Goal: Information Seeking & Learning: Learn about a topic

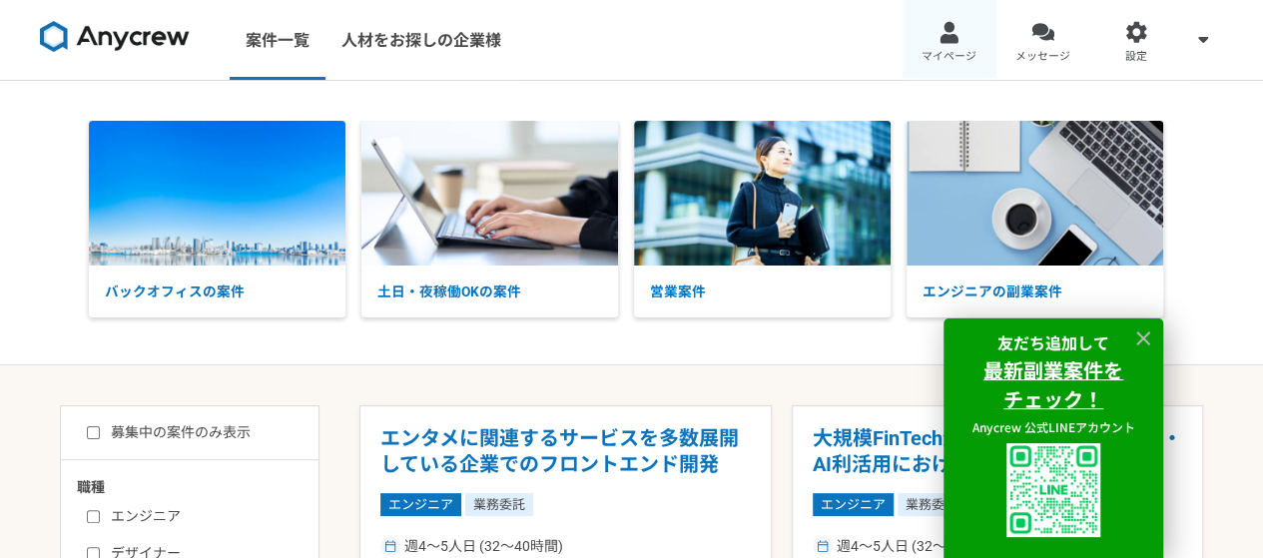
click at [963, 52] on span "マイページ" at bounding box center [949, 57] width 55 height 16
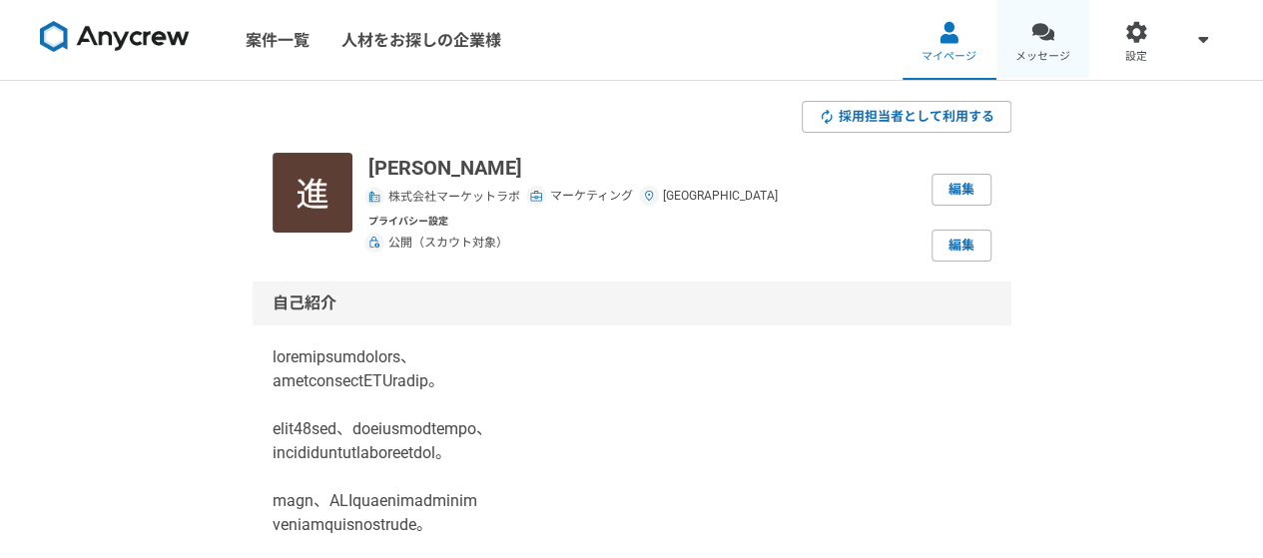
click at [1073, 36] on link "メッセージ" at bounding box center [1044, 40] width 94 height 80
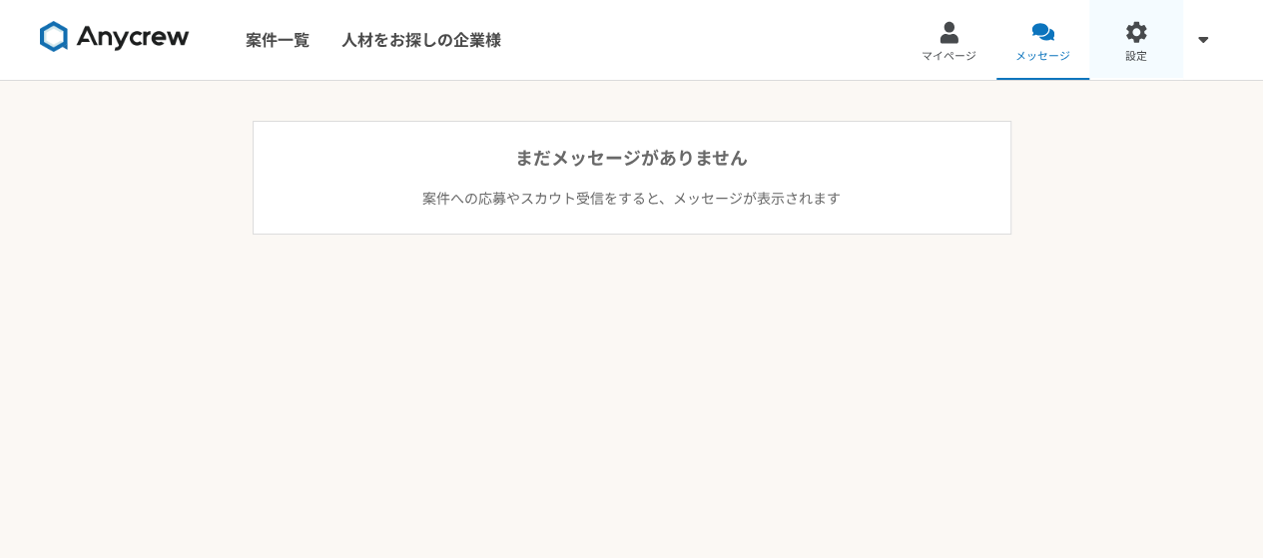
click at [1122, 58] on link "設定" at bounding box center [1137, 40] width 94 height 80
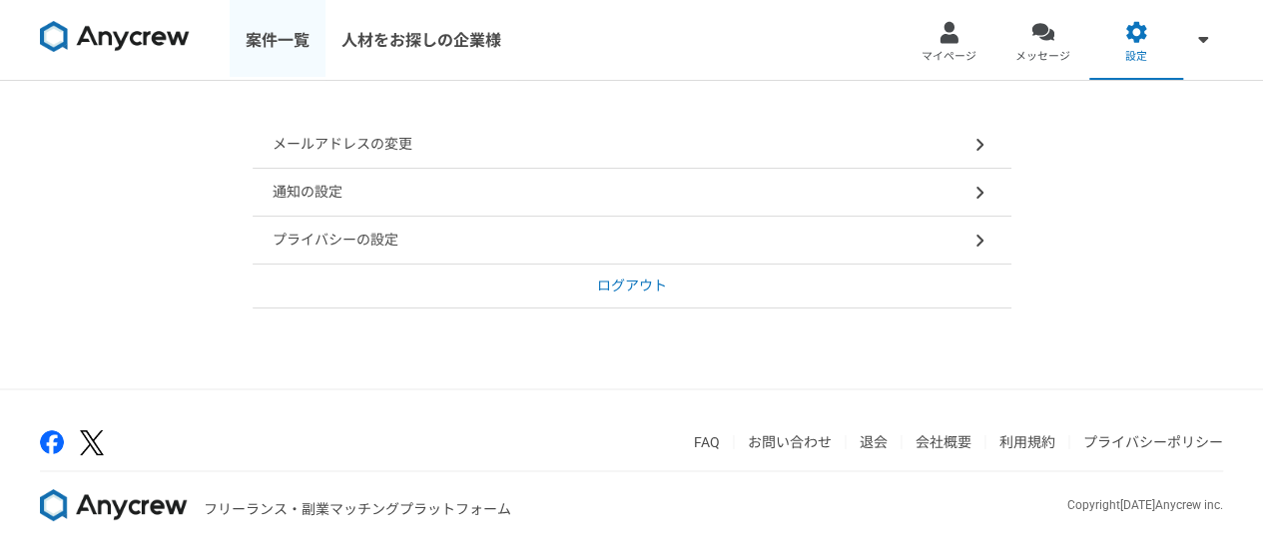
click at [276, 60] on link "案件一覧" at bounding box center [278, 40] width 96 height 80
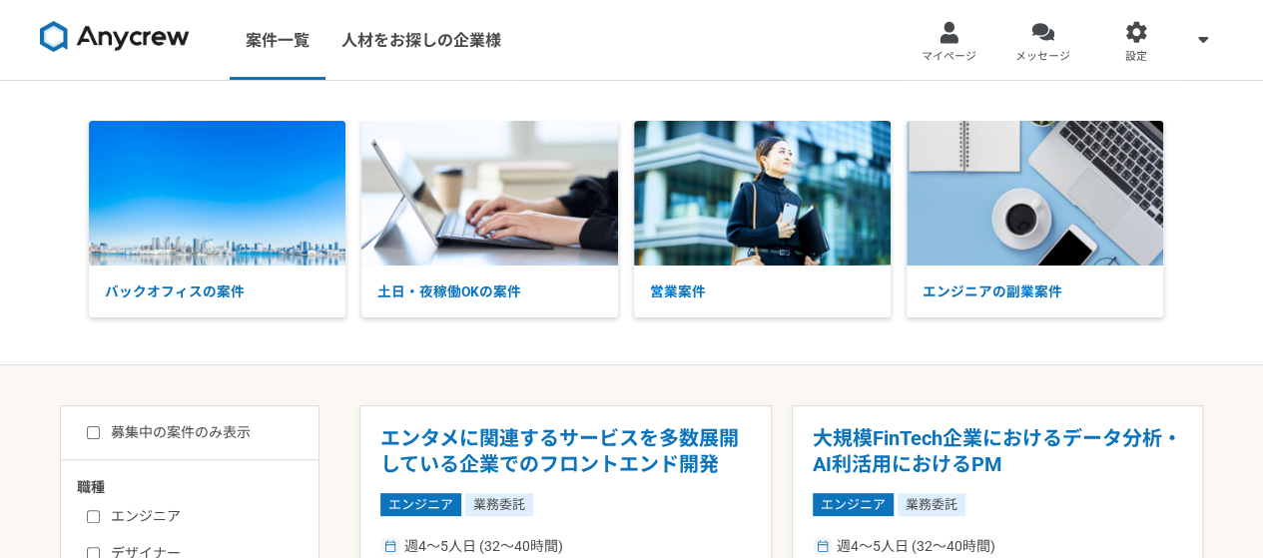
scroll to position [488, 0]
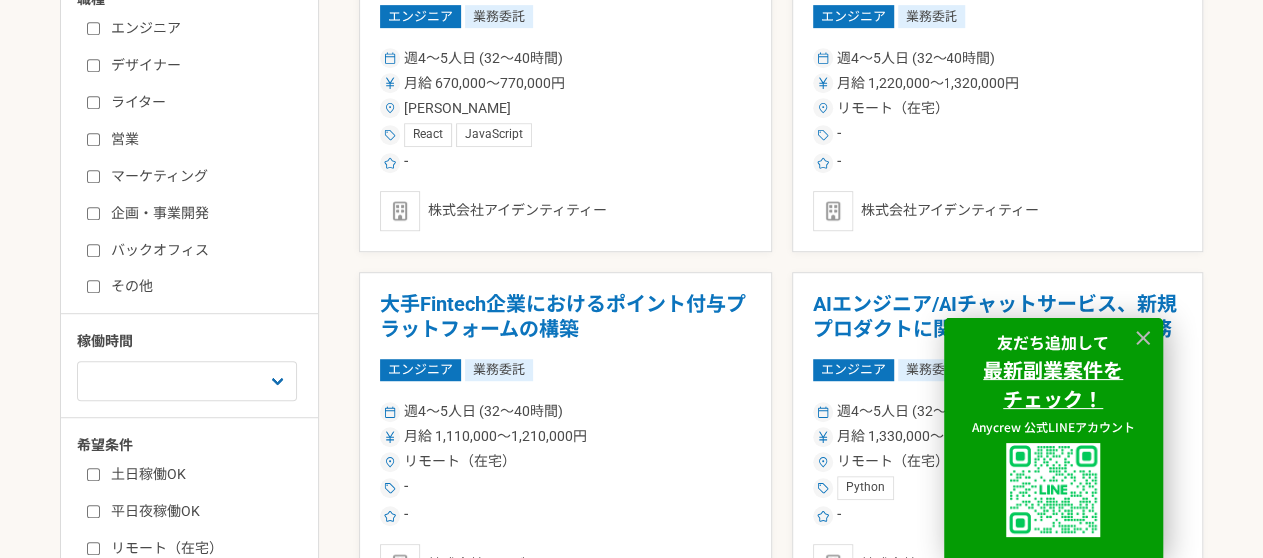
click at [87, 177] on input "マーケティング" at bounding box center [93, 176] width 13 height 13
checkbox input "true"
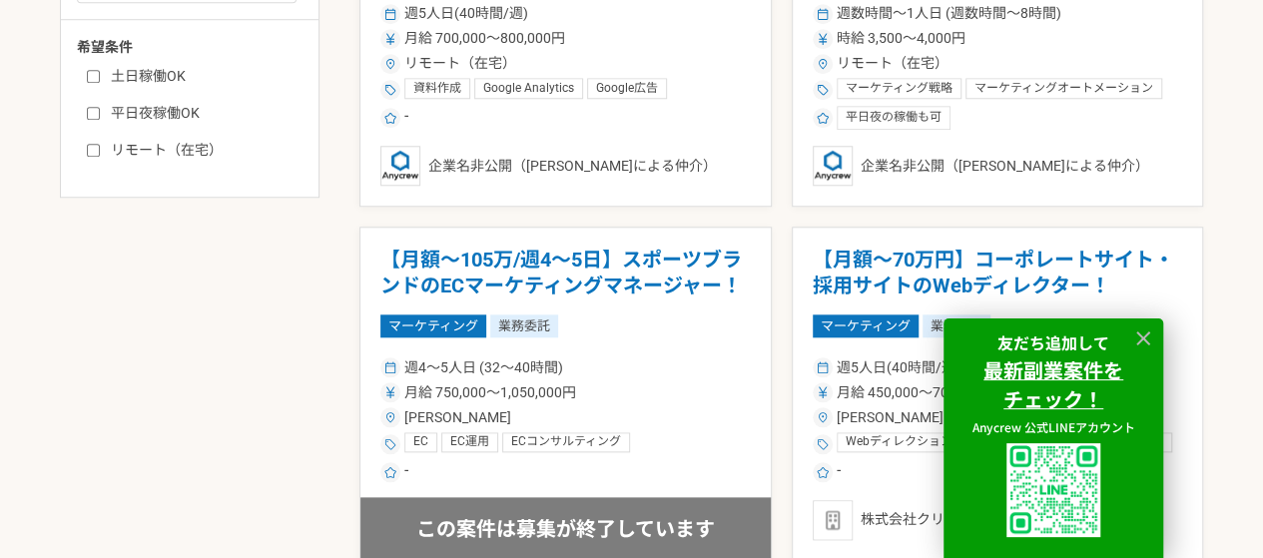
scroll to position [888, 0]
click at [94, 139] on label "リモート（在宅）" at bounding box center [202, 149] width 230 height 21
click at [94, 143] on input "リモート（在宅）" at bounding box center [93, 149] width 13 height 13
checkbox input "true"
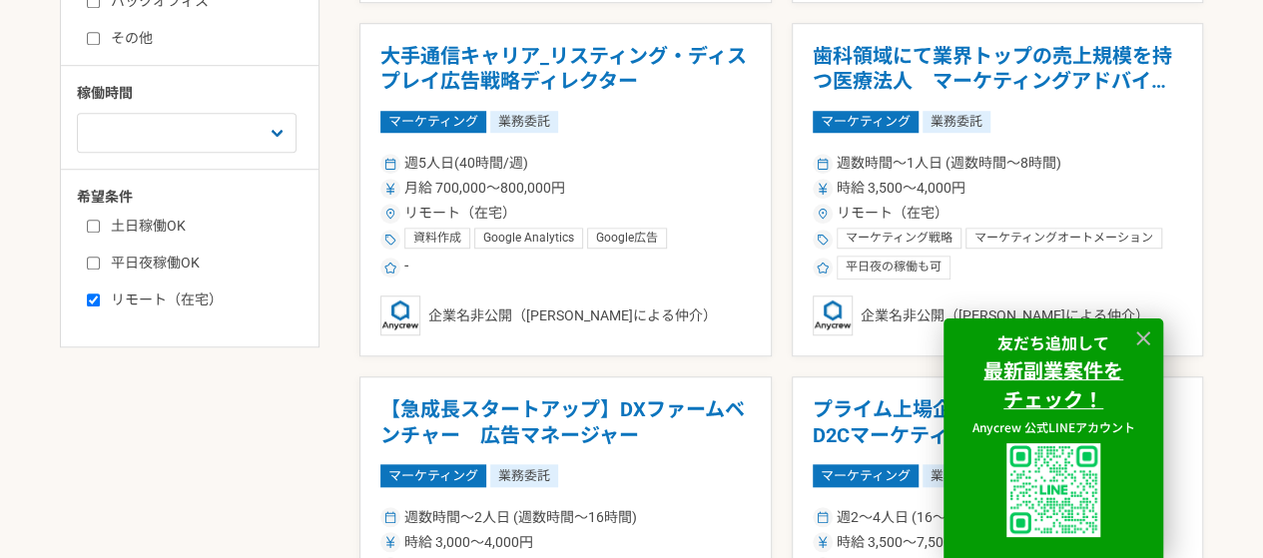
scroll to position [888, 0]
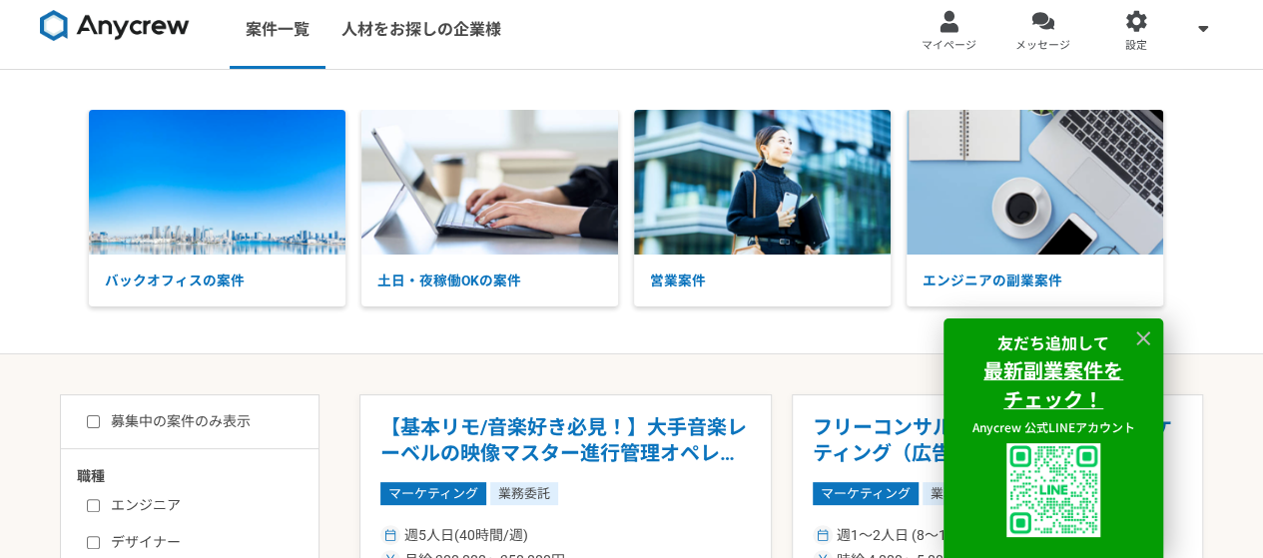
scroll to position [9, 0]
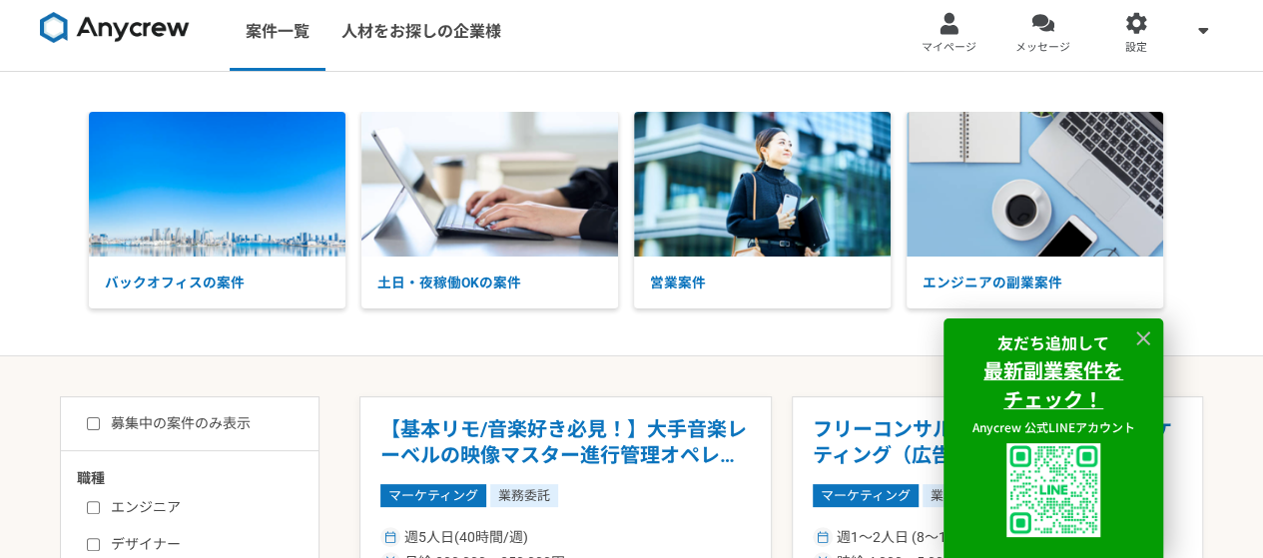
click at [99, 424] on input "募集中の案件のみ表示" at bounding box center [93, 423] width 13 height 13
checkbox input "true"
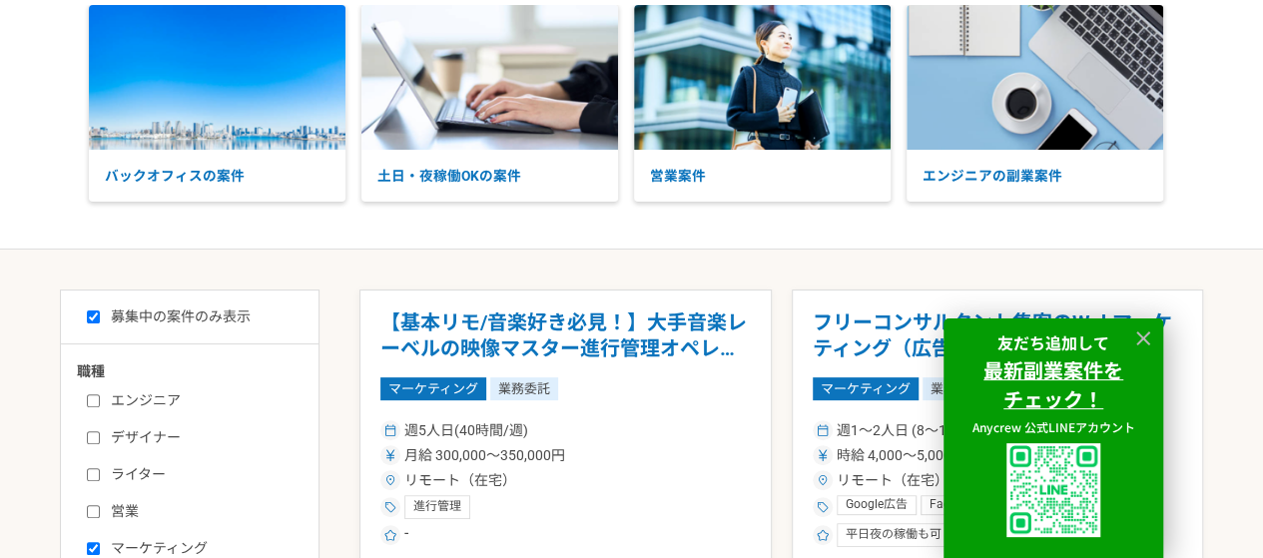
scroll to position [160, 0]
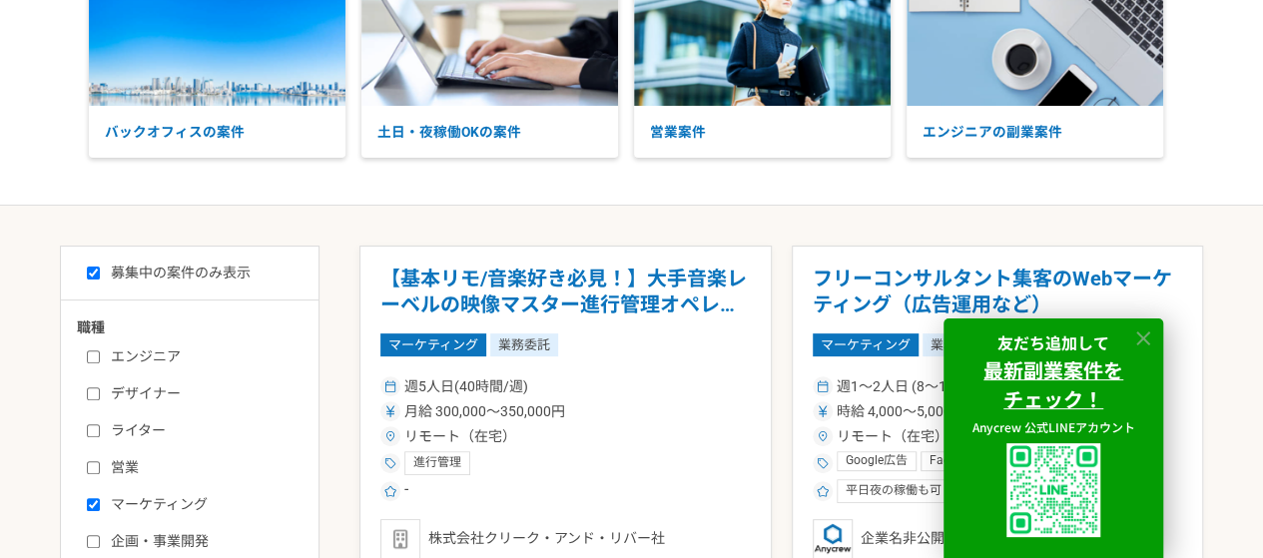
click at [1144, 335] on icon at bounding box center [1144, 339] width 23 height 23
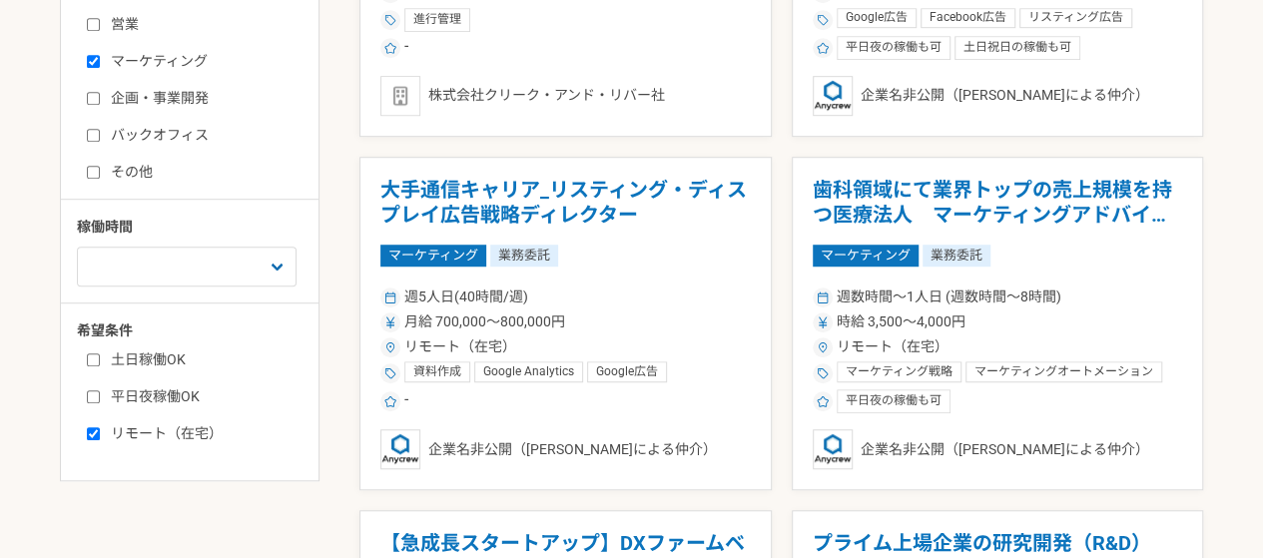
scroll to position [606, 0]
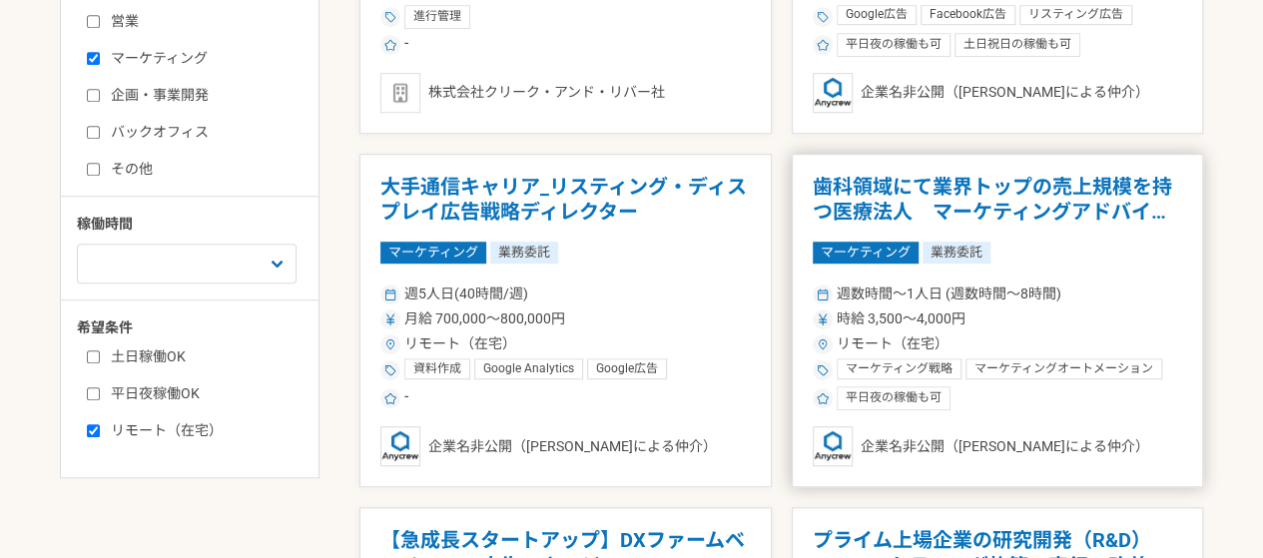
drag, startPoint x: 896, startPoint y: 207, endPoint x: 863, endPoint y: 201, distance: 33.5
drag, startPoint x: 863, startPoint y: 201, endPoint x: 830, endPoint y: 215, distance: 35.8
click at [830, 215] on h1 "歯科領域にて業界トップの売上規模を持つ医療法人　マーケティングアドバイザー" at bounding box center [998, 200] width 371 height 51
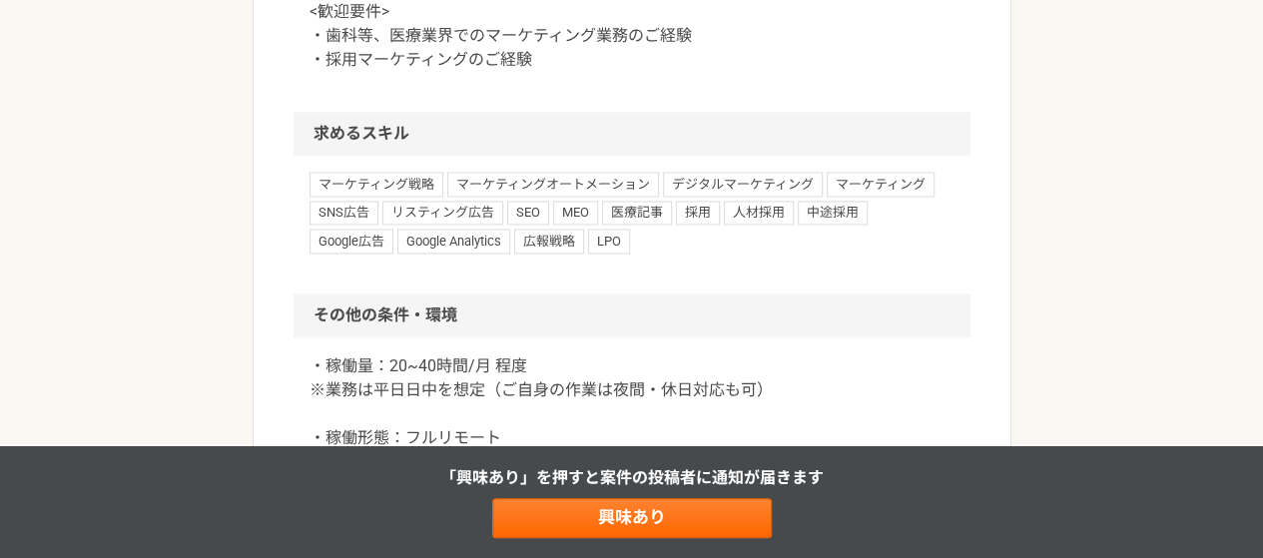
scroll to position [680, 0]
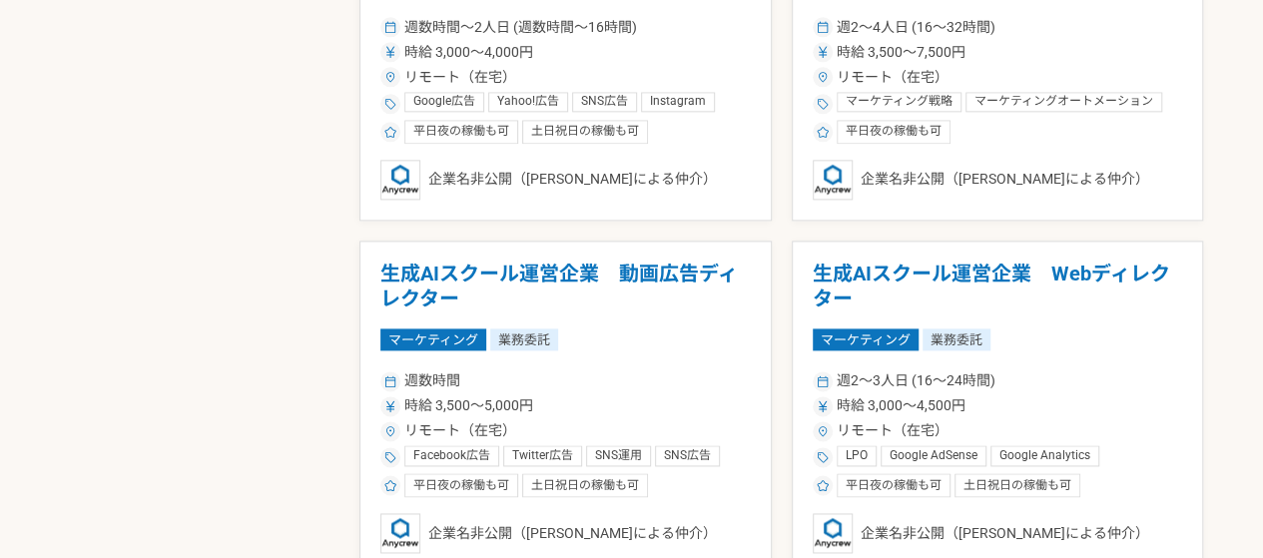
scroll to position [1274, 0]
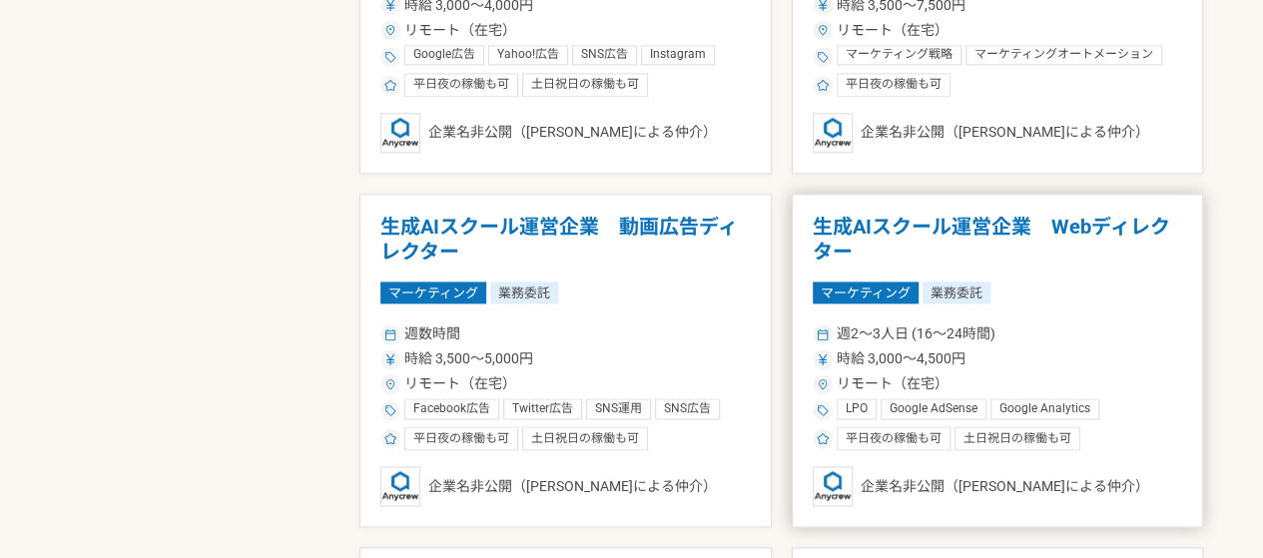
click at [1049, 263] on article "生成AIスクール運営企業　Webディレクター マーケティング 業務委託 週2〜3人日 (16〜24時間) 時給 3,000〜4,500円 リモート（在宅） L…" at bounding box center [998, 361] width 412 height 335
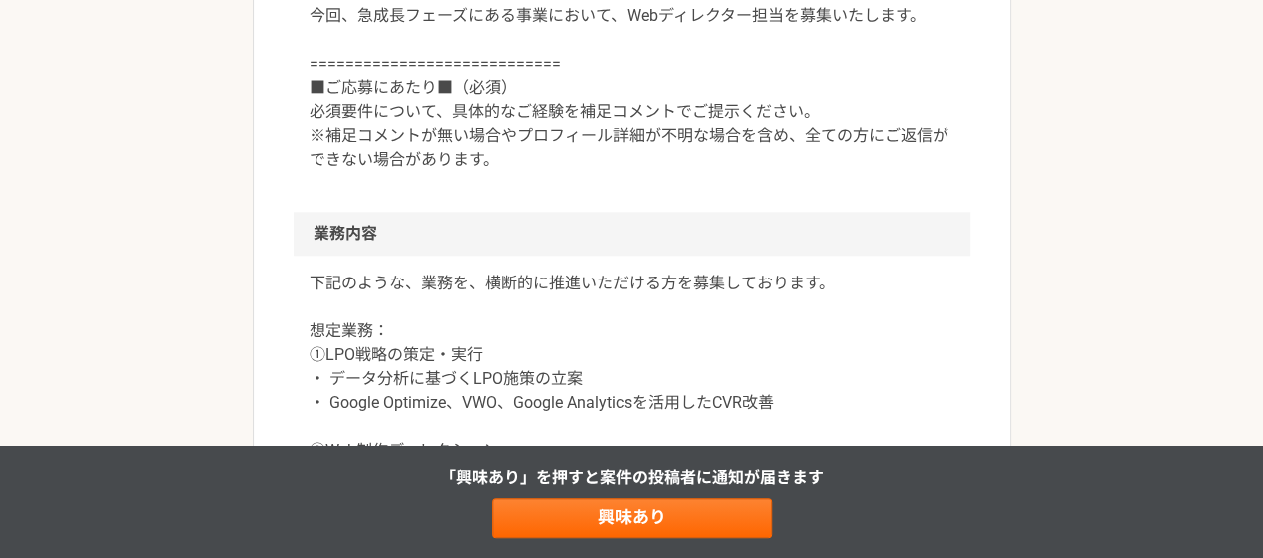
scroll to position [1263, 0]
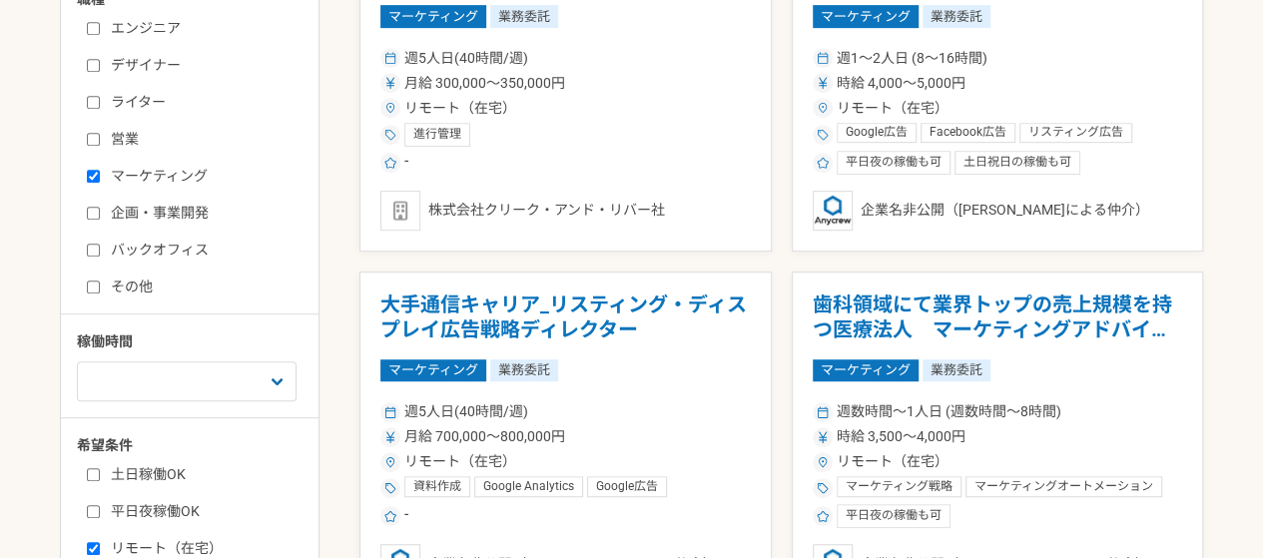
scroll to position [977, 0]
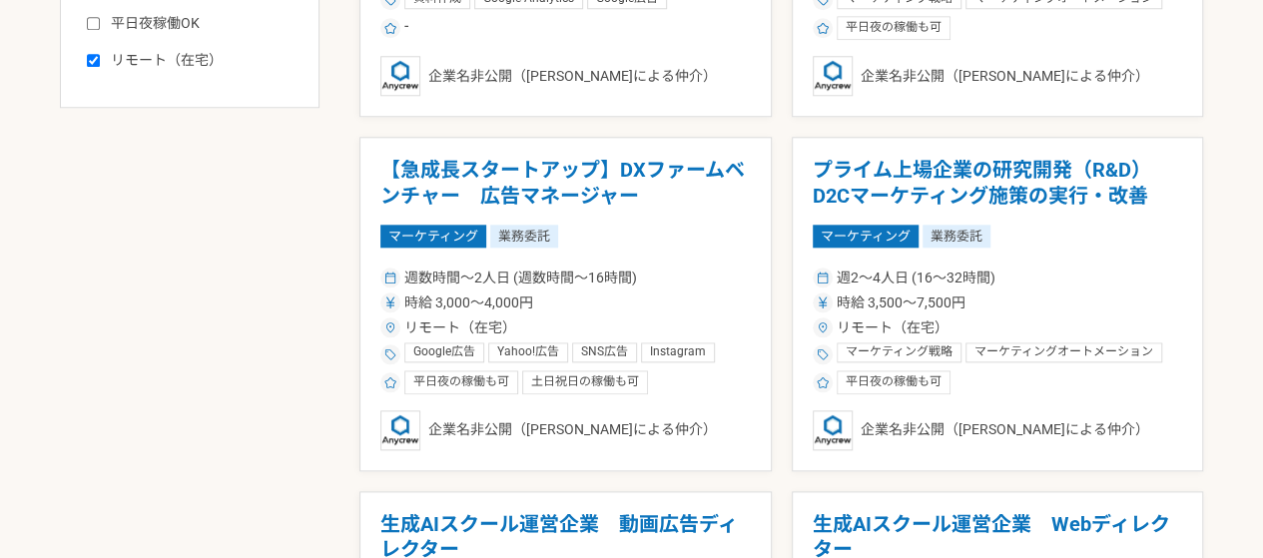
click at [1258, 424] on main "募集中の案件のみ表示 職種 エンジニア デザイナー ライター 営業 マーケティング 企画・事業開発 バックオフィス その他 稼働時間 週1人日（8時間）以下 …" at bounding box center [631, 344] width 1263 height 1911
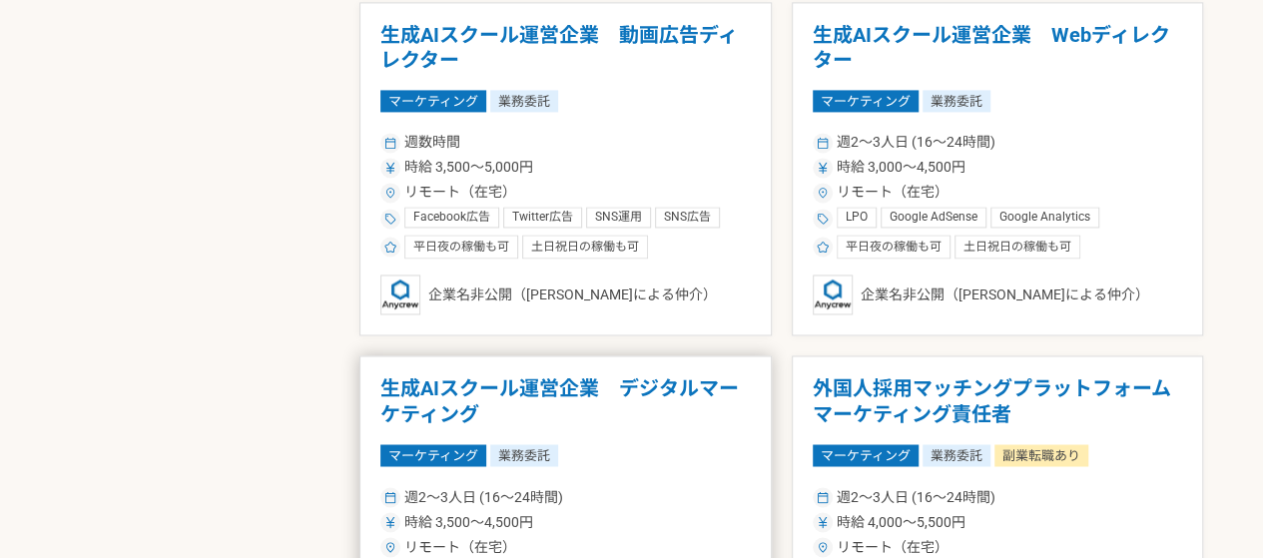
click at [572, 438] on article "生成AIスクール運営企業　デジタルマーケティング マーケティング 業務委託 週2〜3人日 (16〜24時間) 時給 3,500〜4,500円 リモート（在宅）…" at bounding box center [566, 523] width 412 height 335
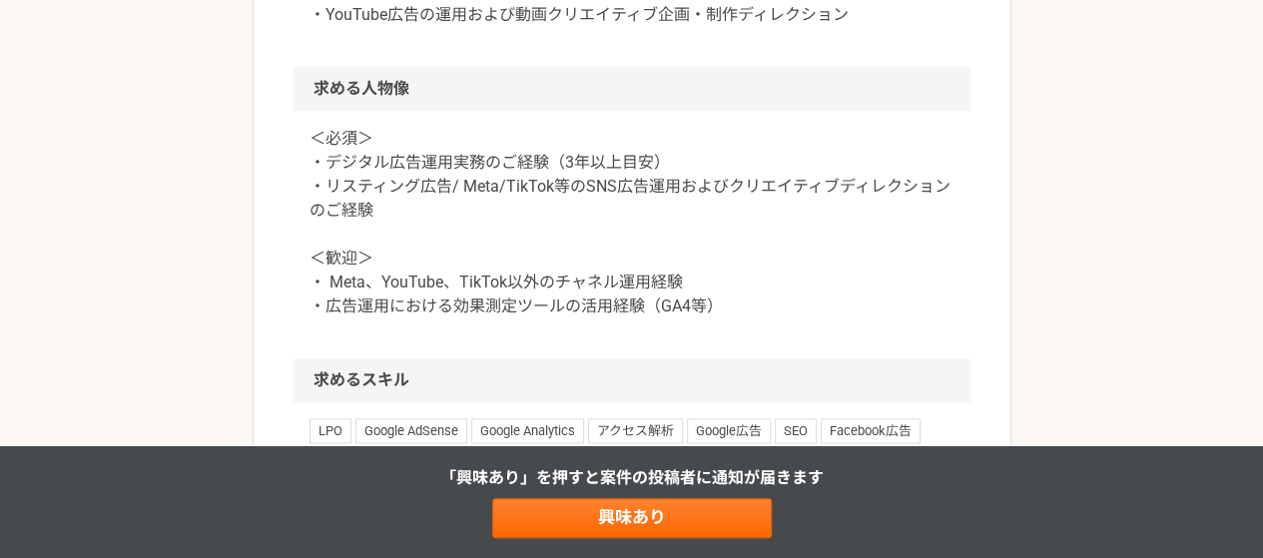
scroll to position [1248, 0]
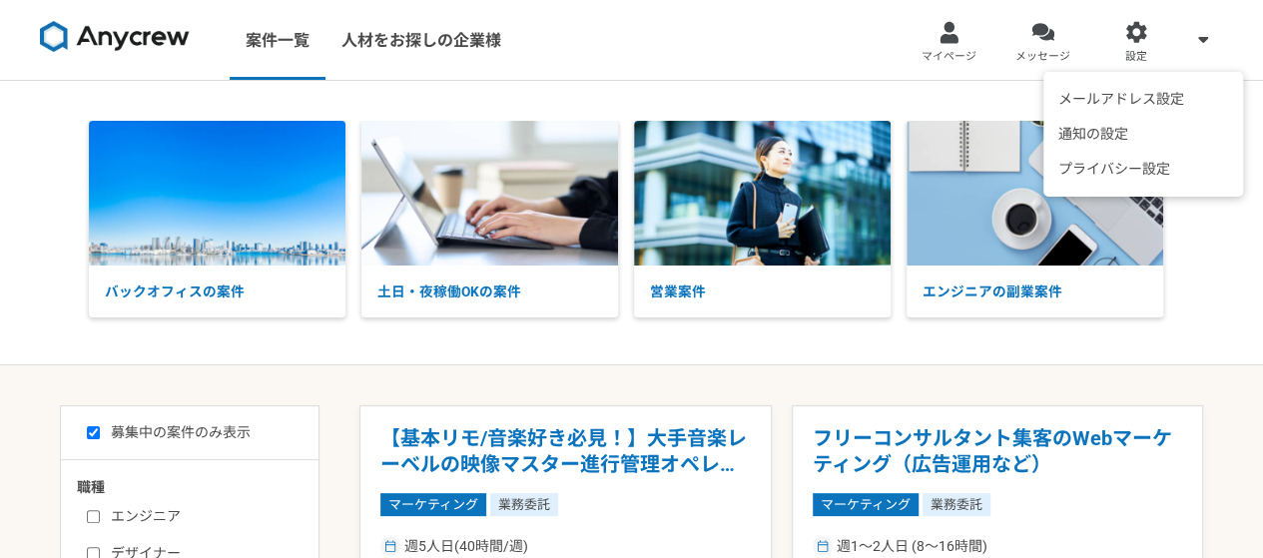
click at [1199, 32] on icon at bounding box center [1204, 39] width 10 height 16
click at [1210, 44] on span at bounding box center [1204, 39] width 24 height 24
